Goal: Information Seeking & Learning: Stay updated

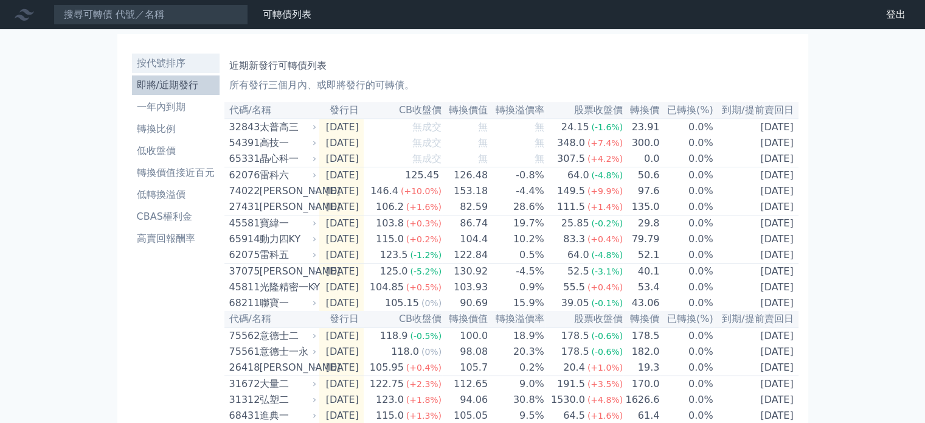
click at [162, 56] on li "按代號排序" at bounding box center [176, 63] width 88 height 15
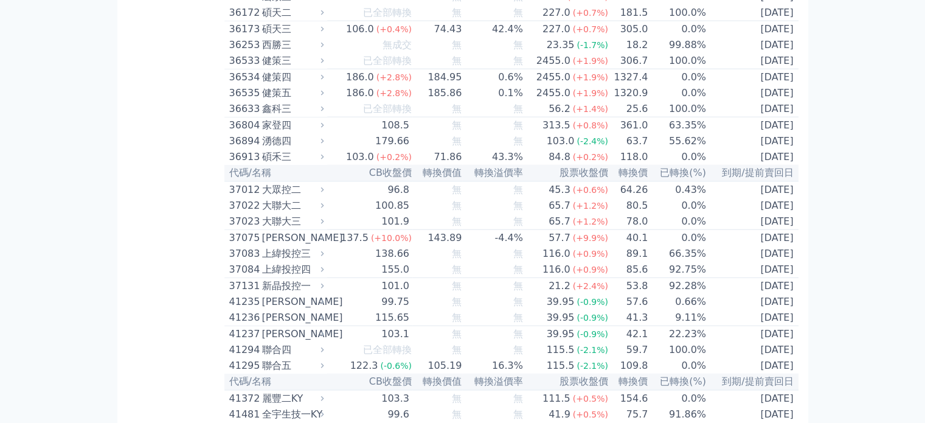
scroll to position [2858, 0]
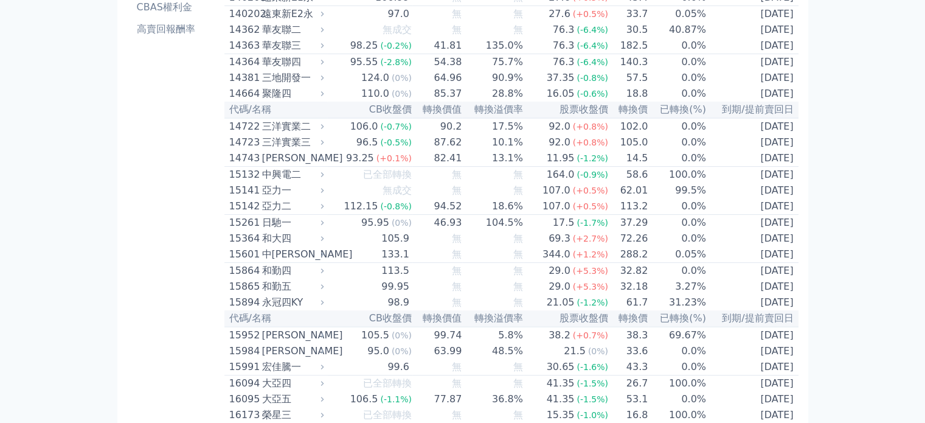
scroll to position [0, 0]
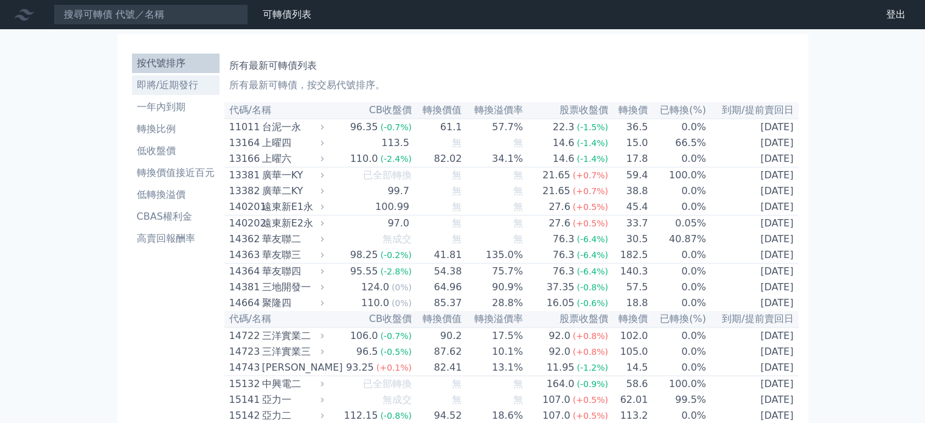
click at [182, 78] on li "即將/近期發行" at bounding box center [176, 85] width 88 height 15
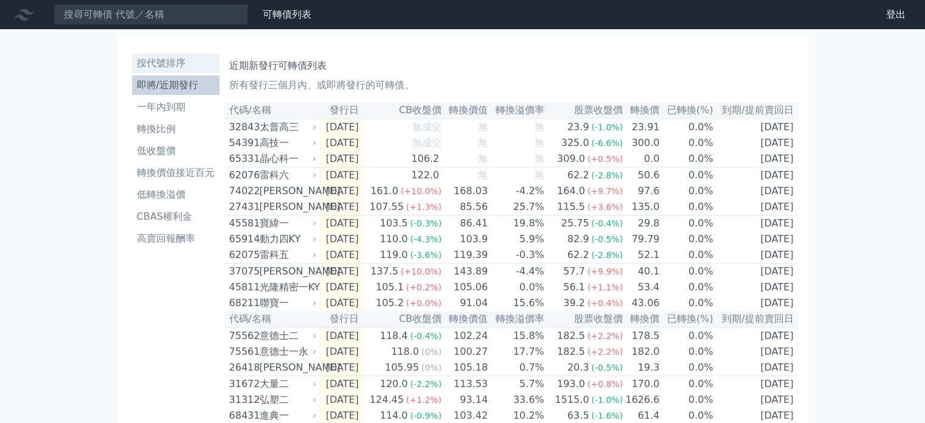
click at [187, 64] on li "按代號排序" at bounding box center [176, 63] width 88 height 15
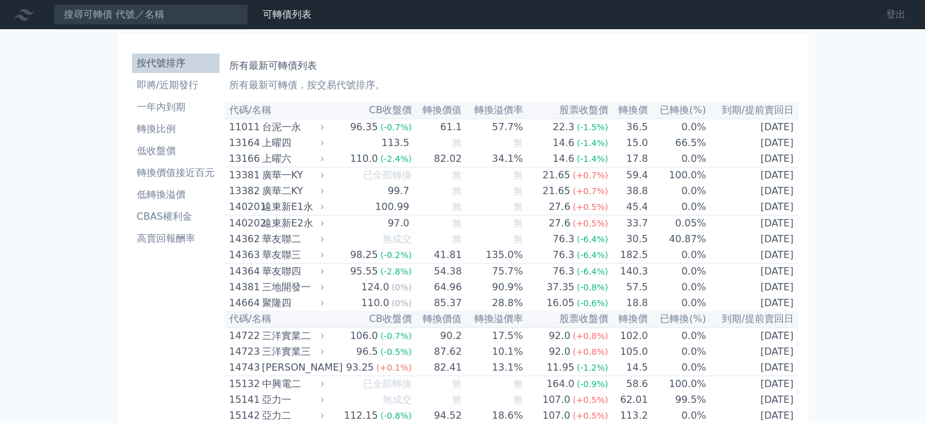
click at [896, 15] on link "登出" at bounding box center [895, 14] width 39 height 19
